Goal: Task Accomplishment & Management: Use online tool/utility

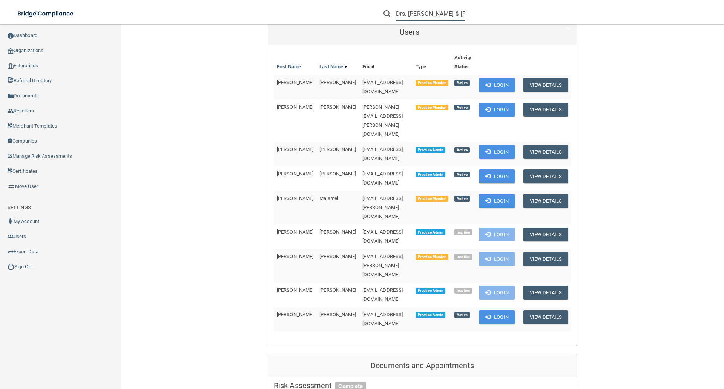
scroll to position [0, 37]
drag, startPoint x: 396, startPoint y: 17, endPoint x: 508, endPoint y: 22, distance: 111.7
click at [507, 23] on div "Drs. Thomas & Anderegg Periodontics" at bounding box center [513, 13] width 282 height 27
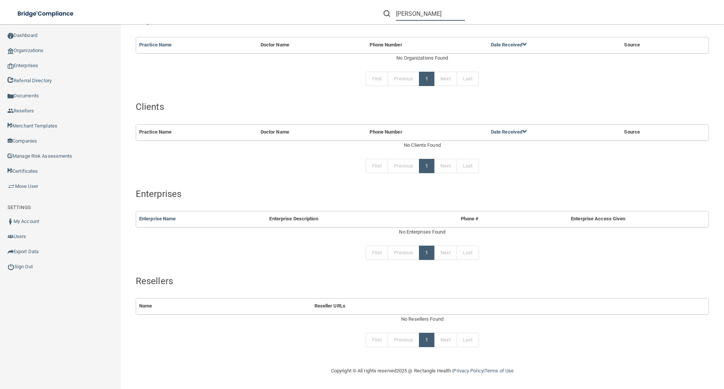
click at [430, 14] on input "stacey andersen" at bounding box center [430, 14] width 69 height 14
click at [453, 13] on input "stacey andresen" at bounding box center [430, 14] width 69 height 14
type input "stacey andresen"
drag, startPoint x: 397, startPoint y: 15, endPoint x: 575, endPoint y: 16, distance: 177.2
click at [575, 16] on div "stacey andresen" at bounding box center [513, 13] width 282 height 27
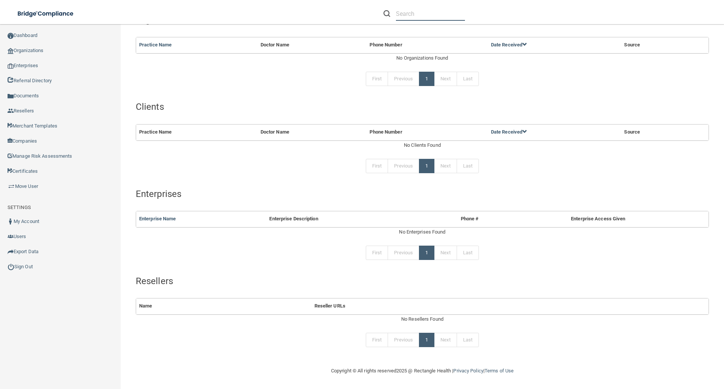
paste input "stacey@jfortho.com"
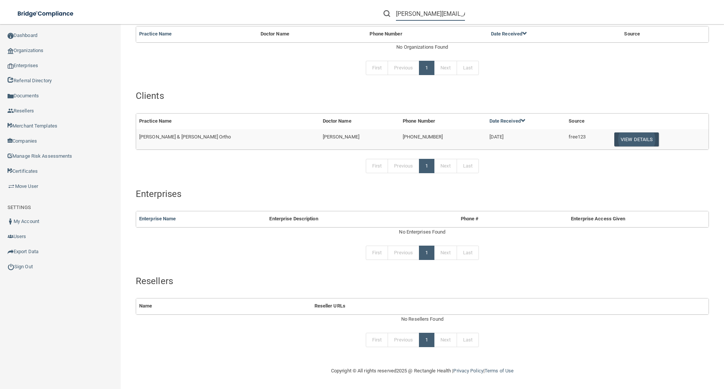
type input "stacey@jfortho.com"
click at [620, 139] on button "View Details" at bounding box center [636, 139] width 44 height 14
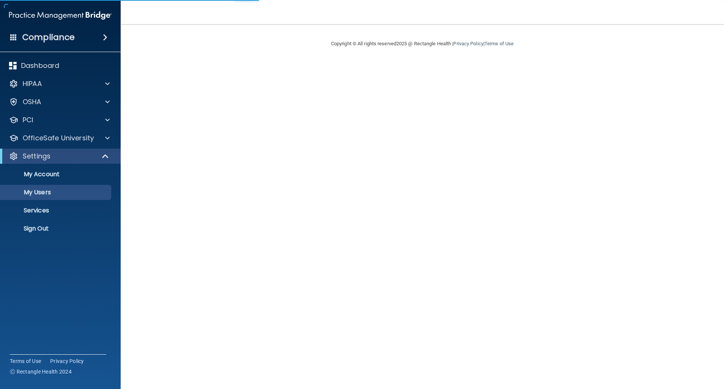
select select "20"
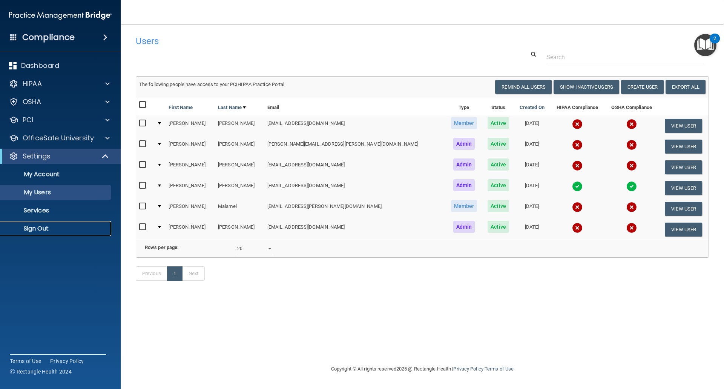
click at [46, 225] on p "Sign Out" at bounding box center [56, 229] width 103 height 8
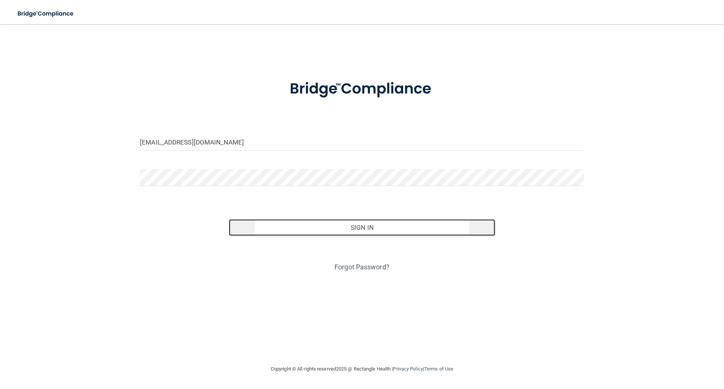
click at [375, 224] on button "Sign In" at bounding box center [362, 227] width 267 height 17
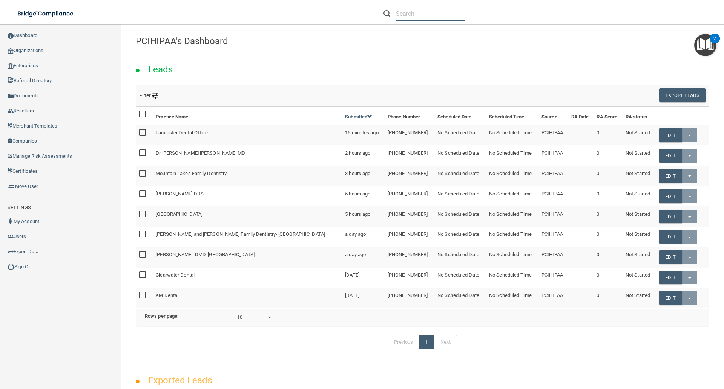
paste input "stacey@jfortho.com"
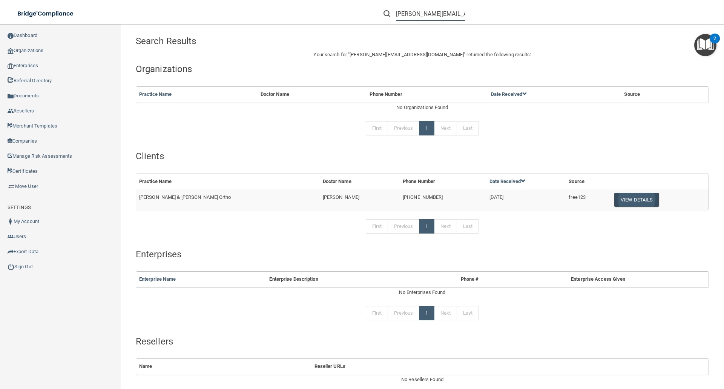
type input "stacey@jfortho.com"
drag, startPoint x: 617, startPoint y: 200, endPoint x: 609, endPoint y: 202, distance: 8.5
click at [617, 200] on button "View Details" at bounding box center [636, 200] width 44 height 14
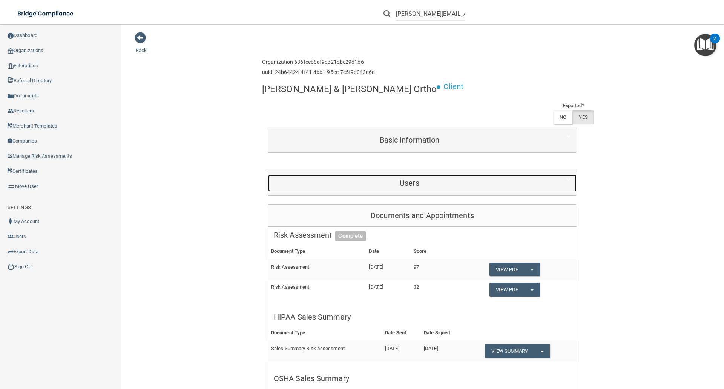
click at [407, 175] on div "Users" at bounding box center [409, 183] width 283 height 17
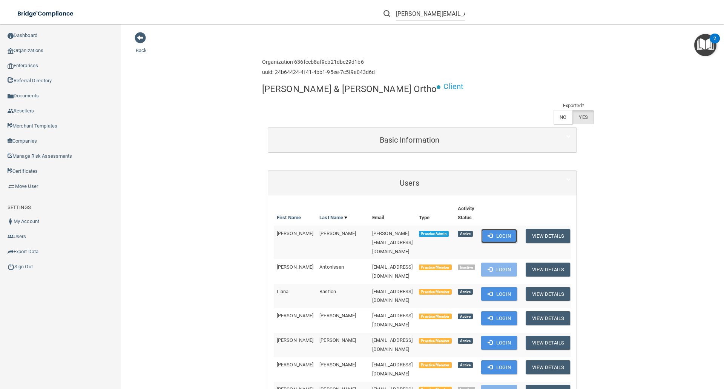
click at [493, 229] on button "Login" at bounding box center [499, 236] width 36 height 14
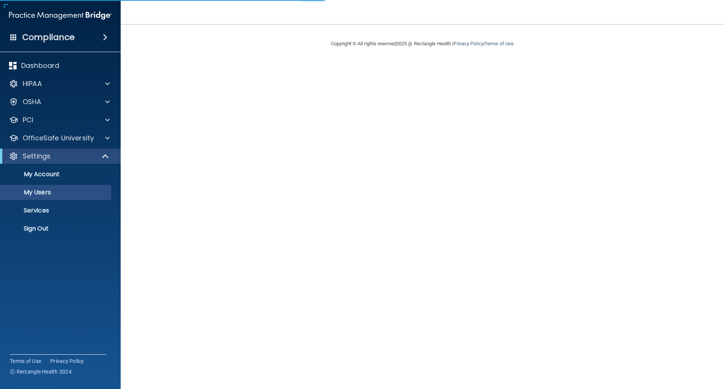
select select "20"
